Goal: Transaction & Acquisition: Purchase product/service

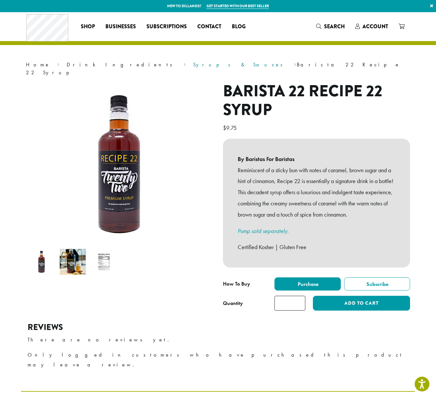
click at [193, 65] on link "Syrups & Sauces" at bounding box center [240, 64] width 94 height 7
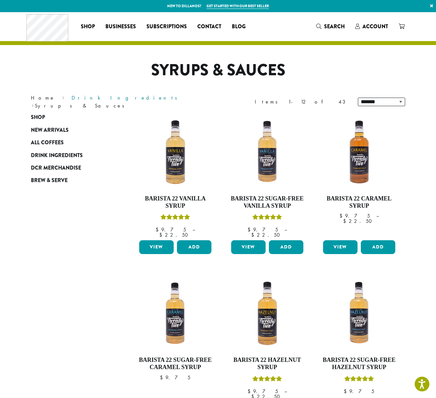
click at [72, 101] on link "Drink Ingredients" at bounding box center [127, 97] width 110 height 7
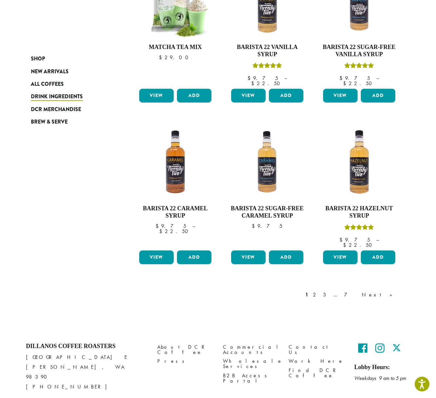
scroll to position [444, 0]
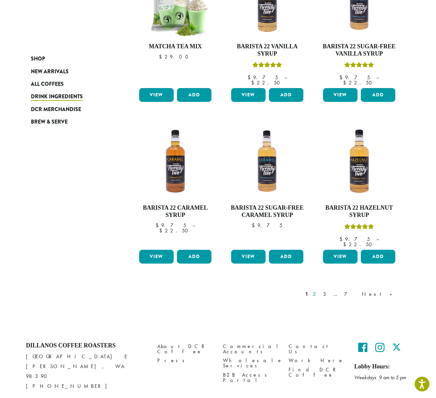
click at [320, 290] on link "2" at bounding box center [316, 294] width 8 height 8
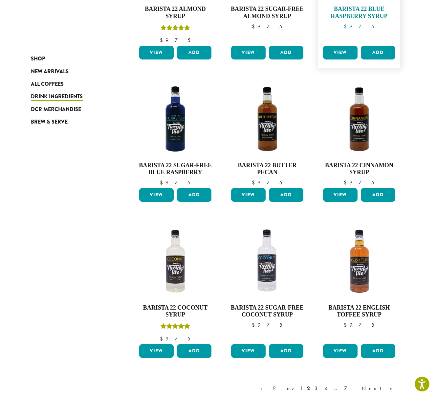
scroll to position [458, 0]
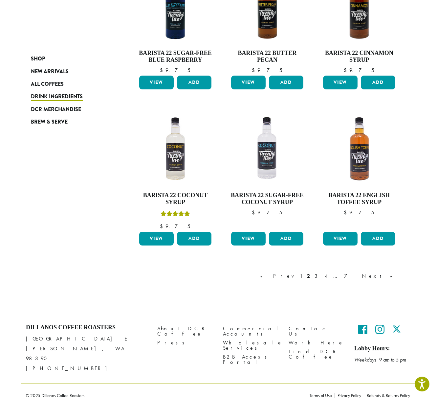
click at [322, 276] on link "3" at bounding box center [317, 276] width 8 height 8
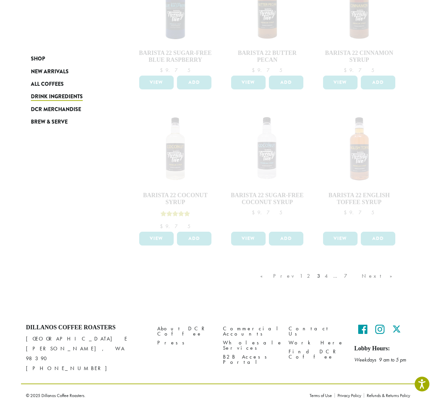
click at [356, 277] on div "« Prev 1 2 3 4 … 7 Next »" at bounding box center [329, 282] width 141 height 31
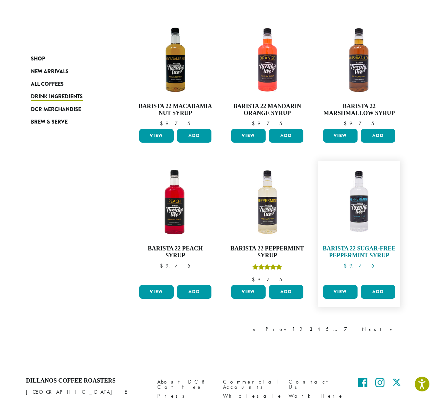
scroll to position [444, 0]
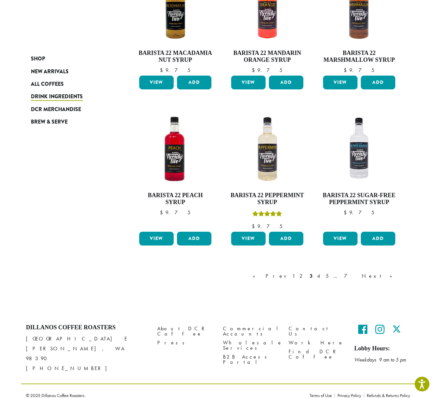
click at [323, 276] on link "4" at bounding box center [319, 276] width 7 height 8
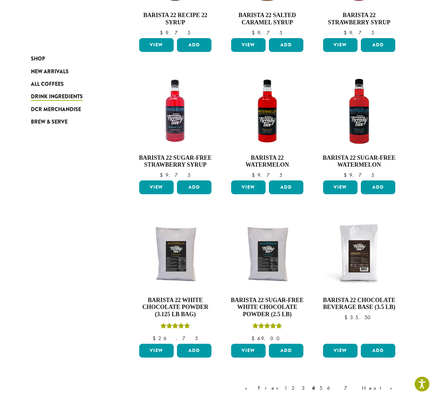
scroll to position [451, 0]
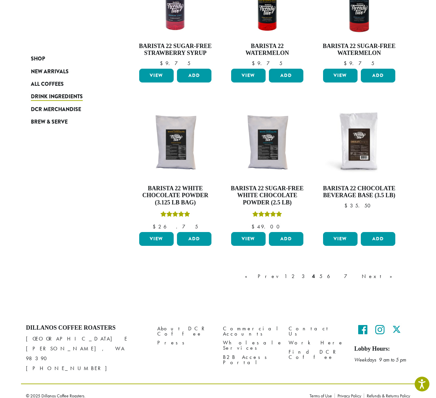
click at [324, 277] on link "5" at bounding box center [321, 276] width 6 height 8
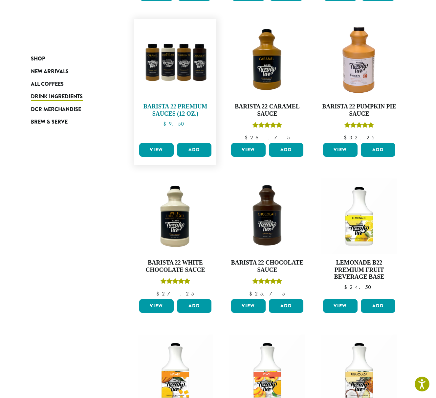
scroll to position [238, 0]
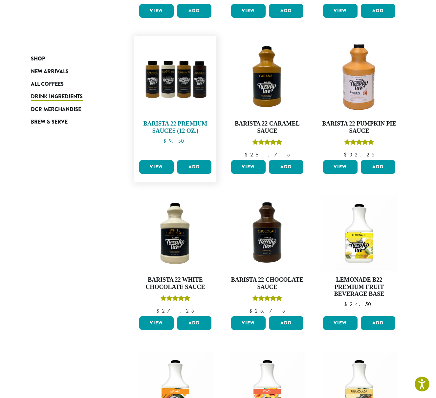
click at [175, 127] on h4 "Barista 22 Premium Sauces (12 oz.)" at bounding box center [176, 127] width 76 height 14
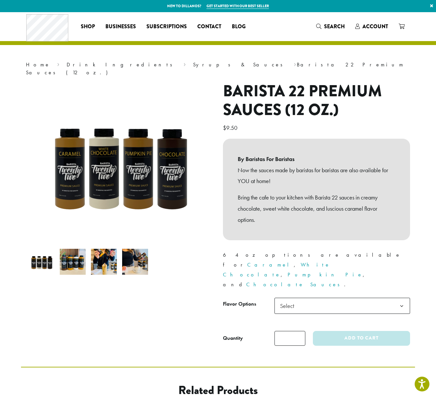
click at [341, 298] on span "Select" at bounding box center [343, 306] width 136 height 16
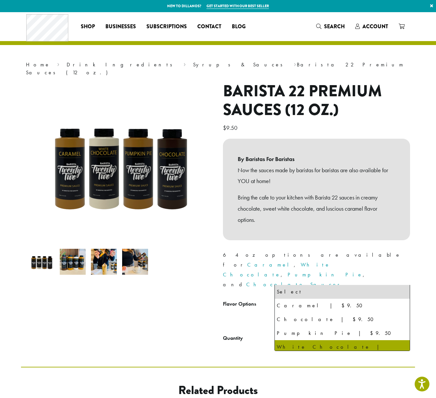
select select "**********"
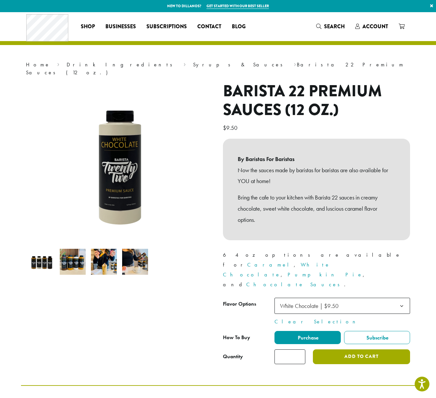
click at [339, 349] on button "Add to cart" at bounding box center [361, 356] width 97 height 15
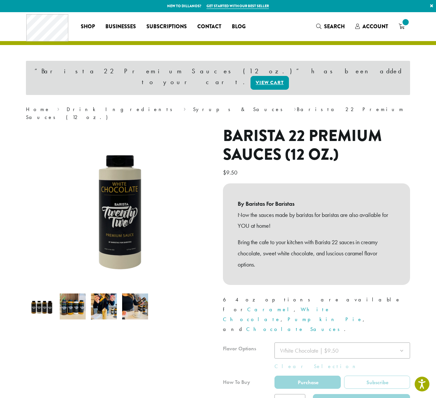
click at [313, 342] on div at bounding box center [316, 375] width 187 height 66
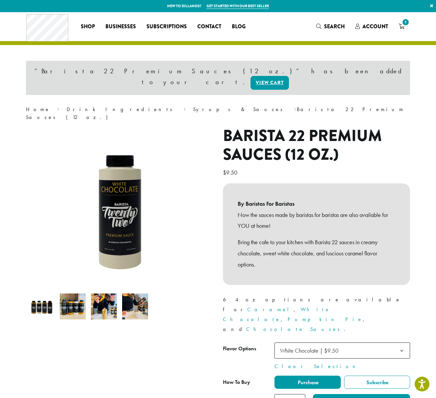
click at [326, 347] on span "White Chocolate | $9.50" at bounding box center [309, 351] width 58 height 8
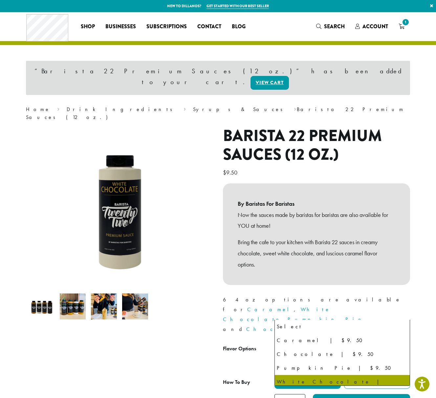
scroll to position [3, 0]
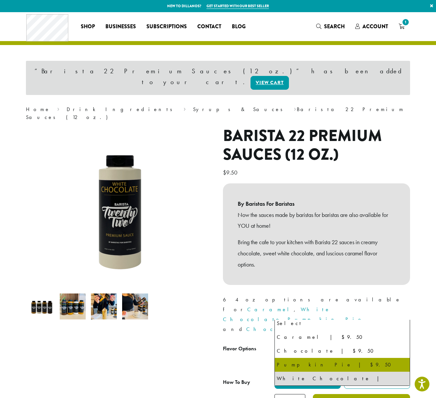
select select "**********"
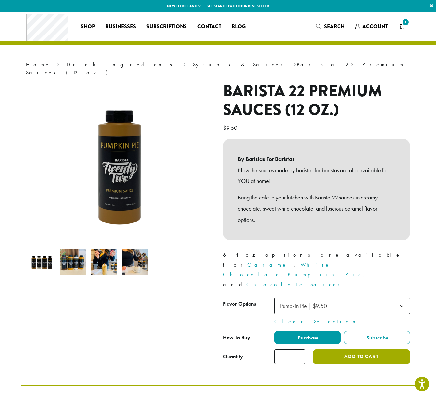
click at [356, 349] on button "Add to cart" at bounding box center [361, 356] width 97 height 15
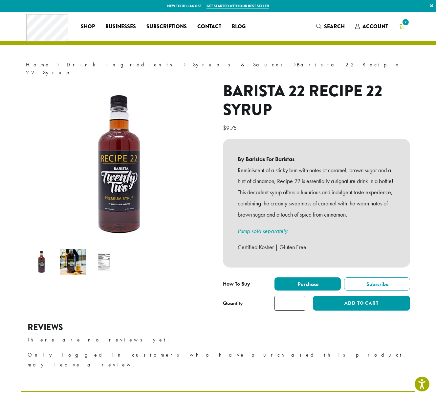
click at [406, 26] on span "2" at bounding box center [405, 22] width 9 height 9
